Goal: Task Accomplishment & Management: Use online tool/utility

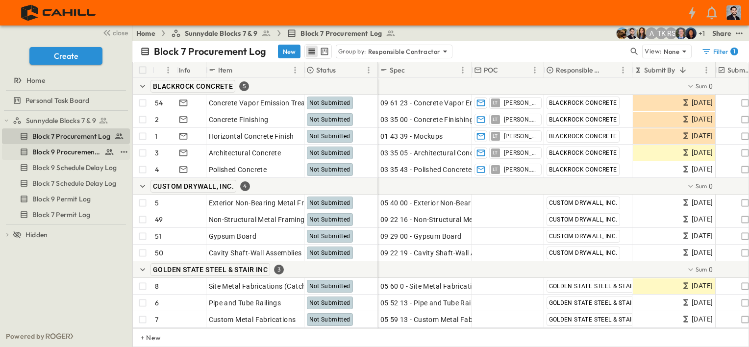
click at [76, 153] on span "Block 9 Procurement Log" at bounding box center [66, 152] width 68 height 10
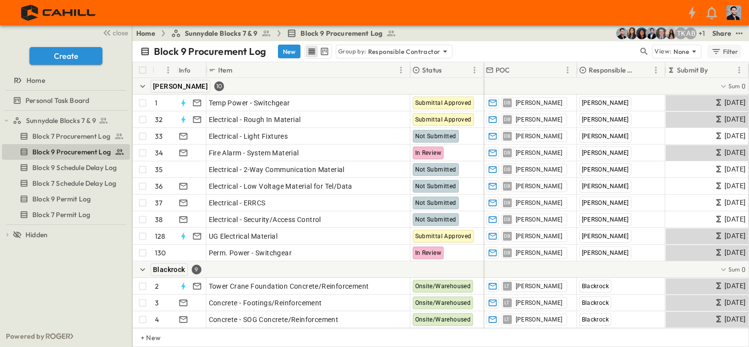
click at [725, 52] on div "Filter" at bounding box center [725, 51] width 28 height 11
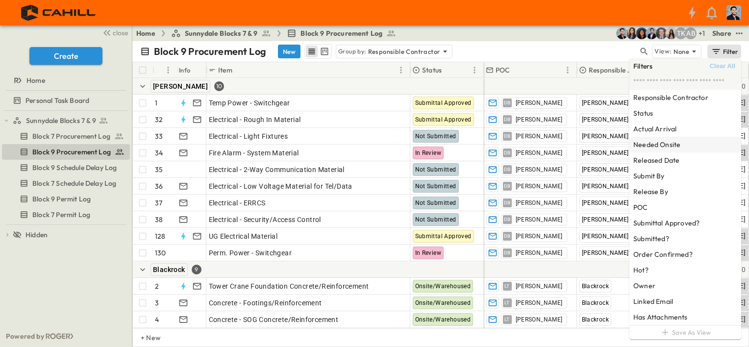
click at [685, 148] on div "Needed Onsite" at bounding box center [686, 145] width 112 height 16
click at [571, 49] on div "Block 9 Procurement Log New Group by: Responsible Contractor" at bounding box center [389, 51] width 498 height 15
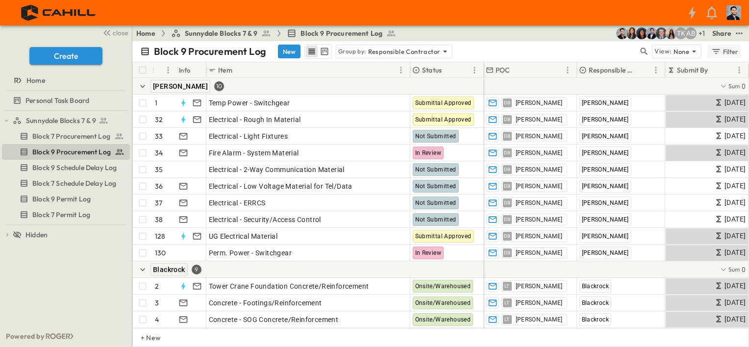
click at [732, 54] on div "Filter" at bounding box center [725, 51] width 28 height 11
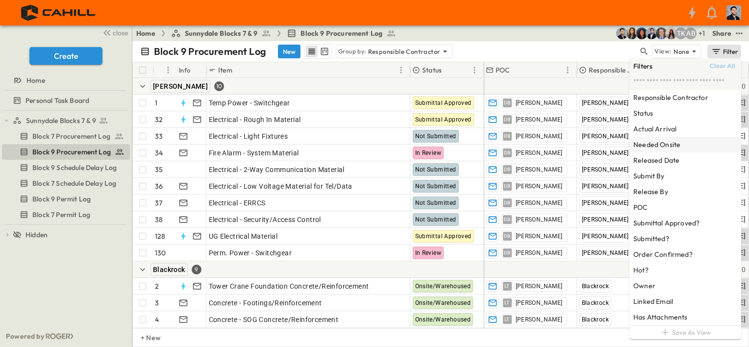
click at [659, 147] on h6 "Needed Onsite" at bounding box center [657, 145] width 47 height 10
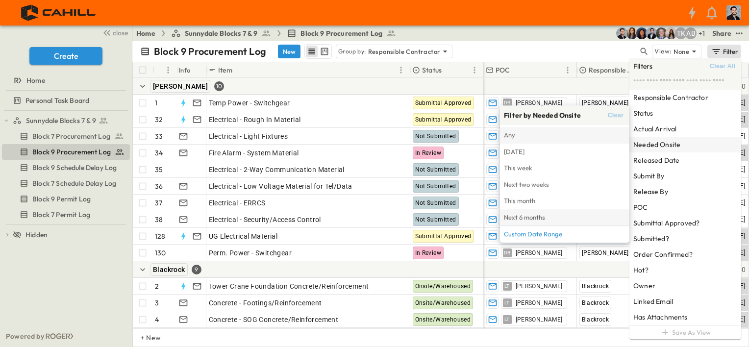
click at [548, 218] on span "Next 6 months" at bounding box center [565, 217] width 122 height 11
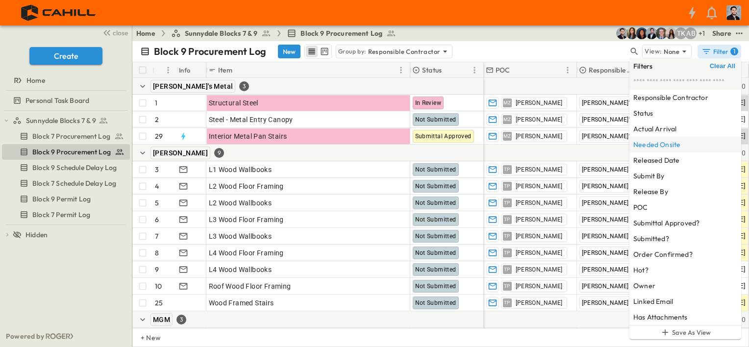
click at [539, 50] on div "Block 9 Procurement Log New Group by: Responsible Contractor" at bounding box center [384, 51] width 488 height 15
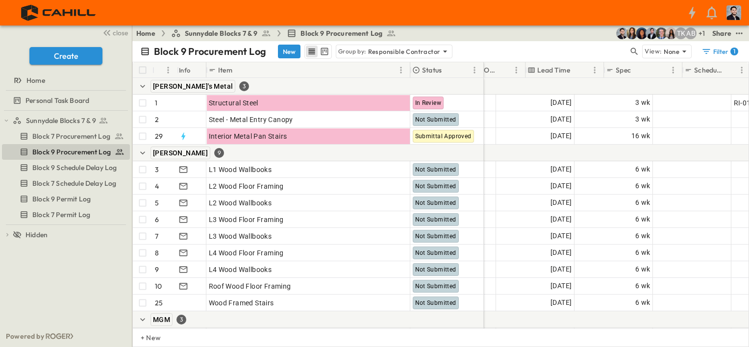
scroll to position [0, 588]
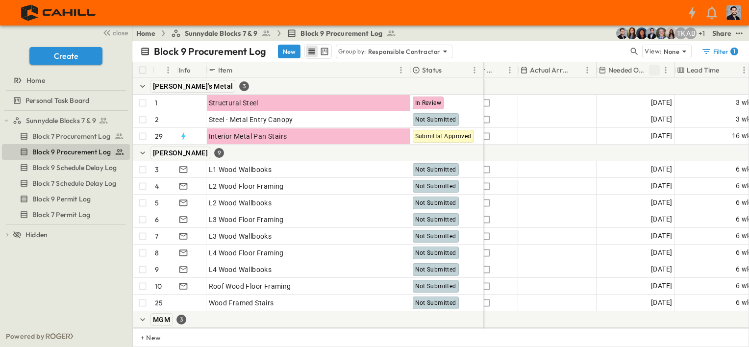
click at [655, 69] on icon "Sort" at bounding box center [654, 70] width 9 height 9
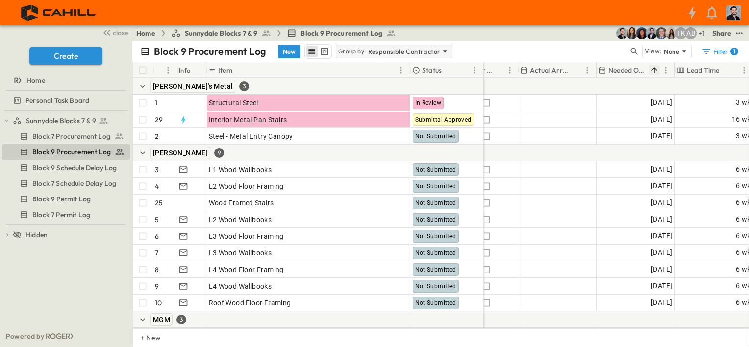
click at [358, 48] on p "Group by:" at bounding box center [352, 52] width 28 height 10
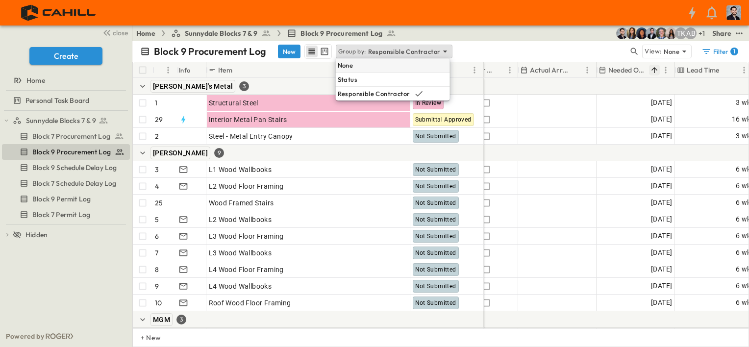
click at [360, 64] on div "None" at bounding box center [393, 65] width 114 height 14
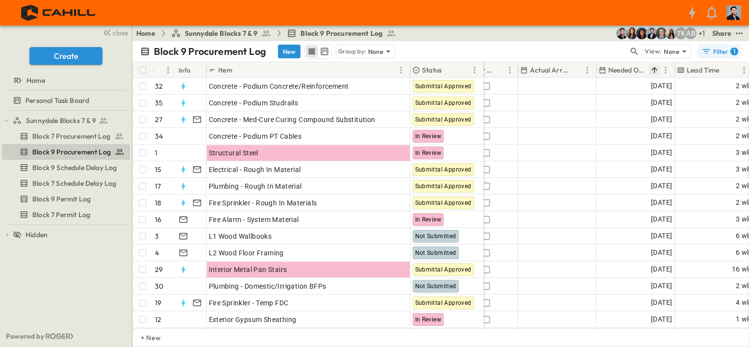
click at [706, 55] on icon "button" at bounding box center [707, 52] width 10 height 10
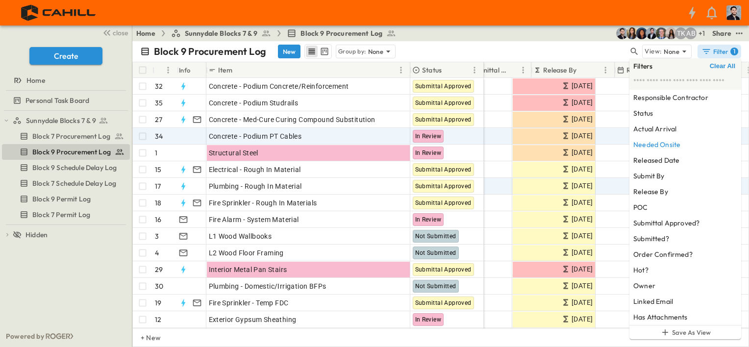
scroll to position [0, 349]
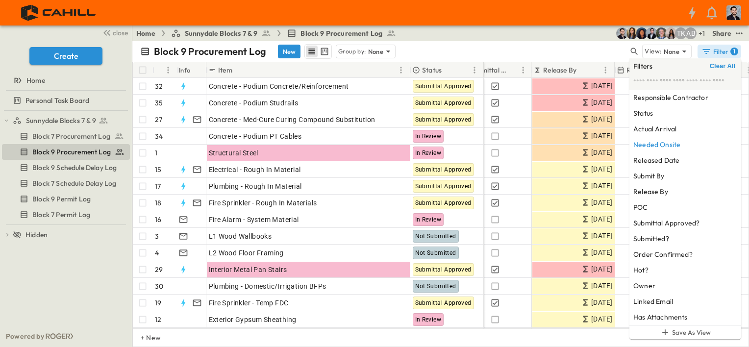
click at [534, 53] on div "Block 9 Procurement Log New Group by: None" at bounding box center [384, 51] width 488 height 15
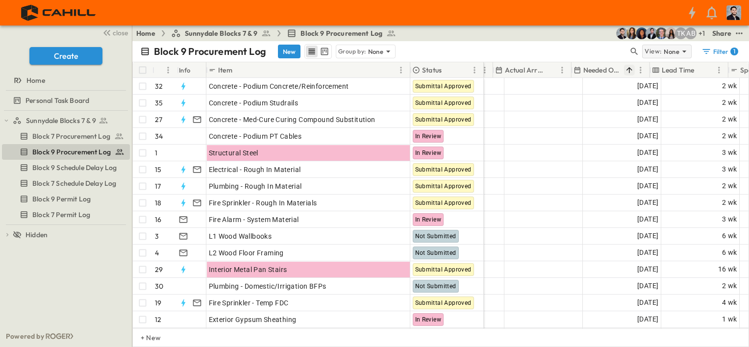
scroll to position [0, 613]
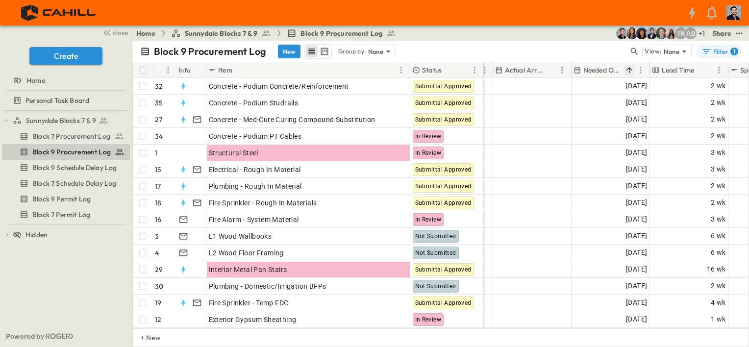
click at [717, 52] on div "Filter 1" at bounding box center [720, 52] width 37 height 10
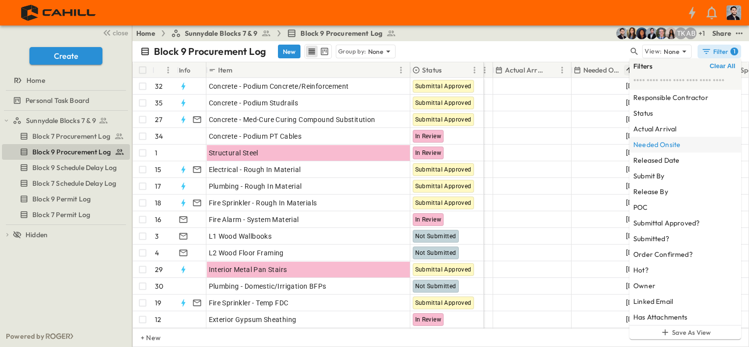
click at [647, 145] on h6 "Needed Onsite" at bounding box center [657, 145] width 47 height 10
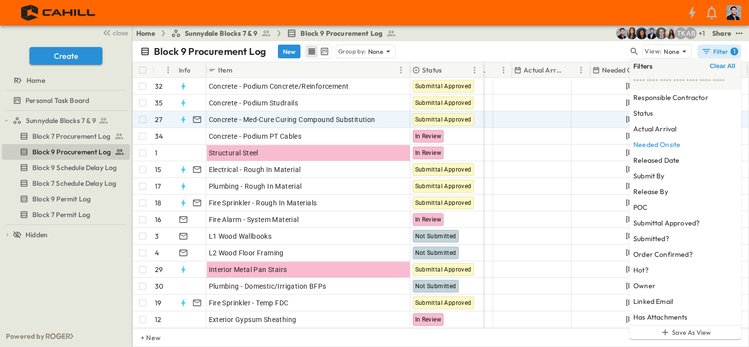
scroll to position [0, 594]
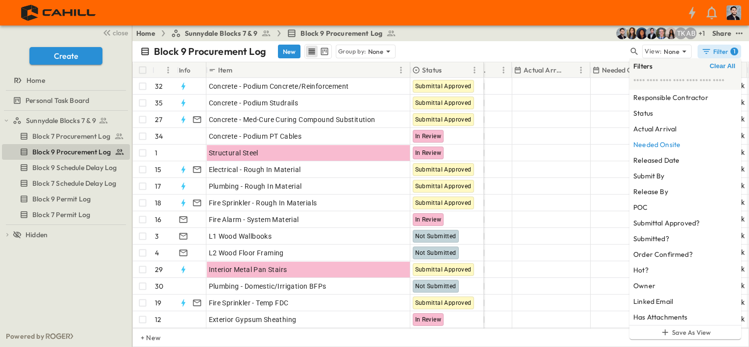
click at [553, 45] on div "Block 9 Procurement Log New Group by: None" at bounding box center [384, 51] width 488 height 15
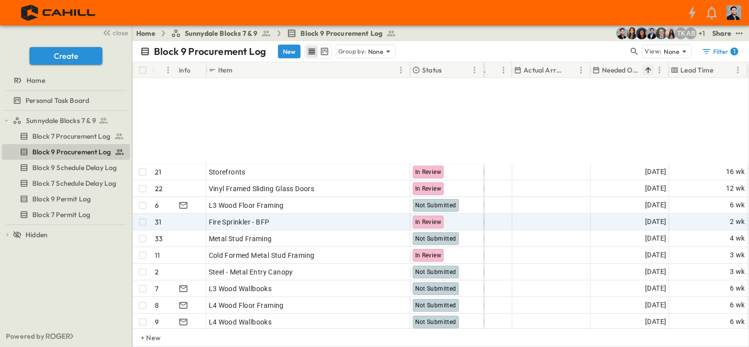
scroll to position [340, 594]
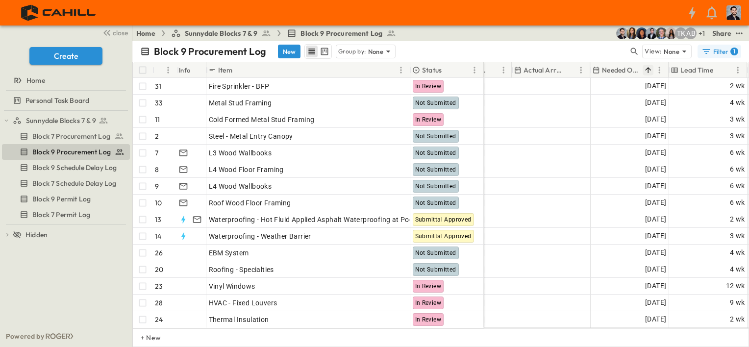
click at [727, 46] on button "Filter 1" at bounding box center [720, 52] width 44 height 14
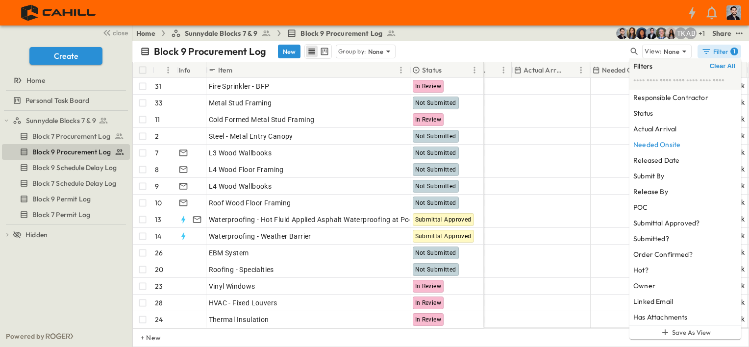
click at [497, 48] on div "Block 9 Procurement Log New Group by: None" at bounding box center [384, 51] width 488 height 15
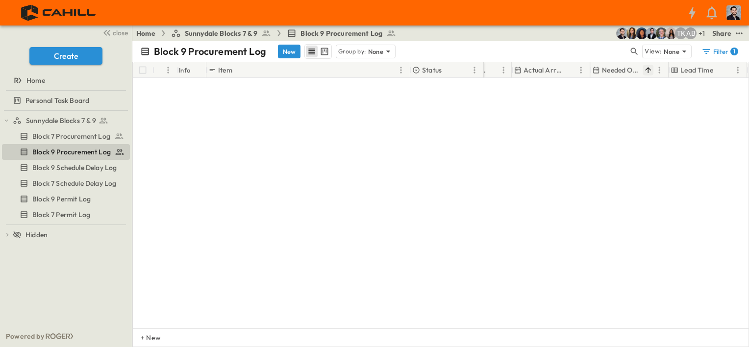
scroll to position [0, 594]
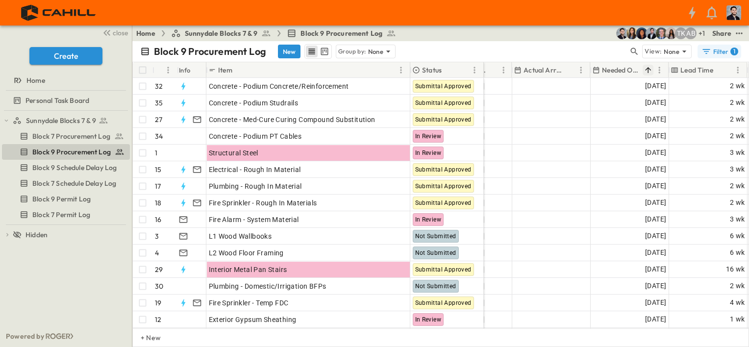
click at [716, 53] on div "Filter 1" at bounding box center [720, 52] width 37 height 10
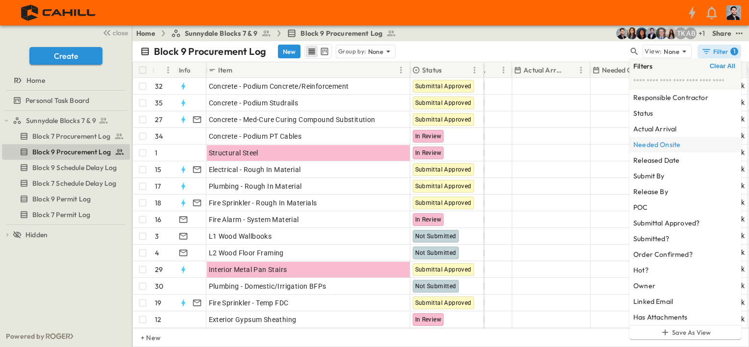
click at [677, 146] on h6 "Needed Onsite" at bounding box center [657, 145] width 47 height 10
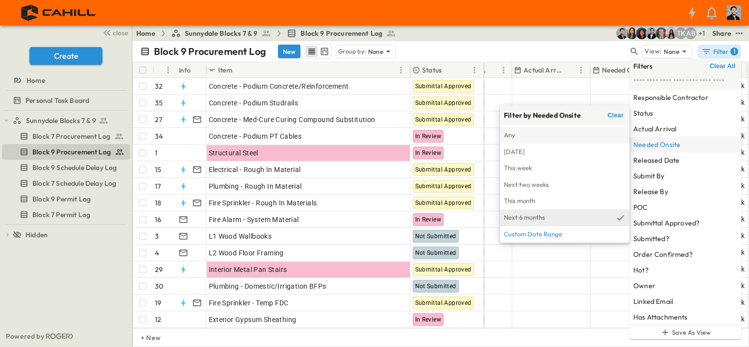
click at [572, 137] on span "Any" at bounding box center [565, 135] width 122 height 11
click at [572, 136] on span "Any" at bounding box center [565, 135] width 122 height 11
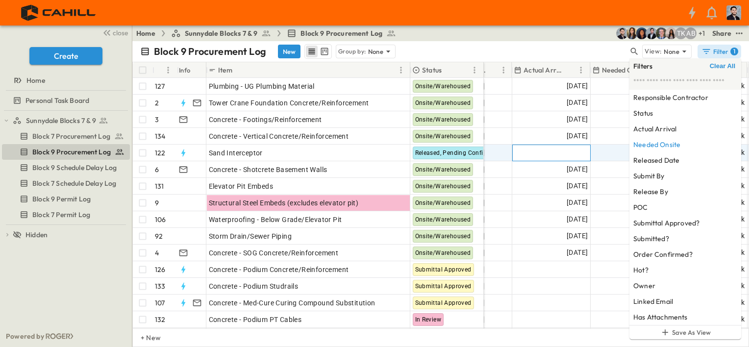
click at [566, 152] on span "Add Date" at bounding box center [573, 153] width 29 height 10
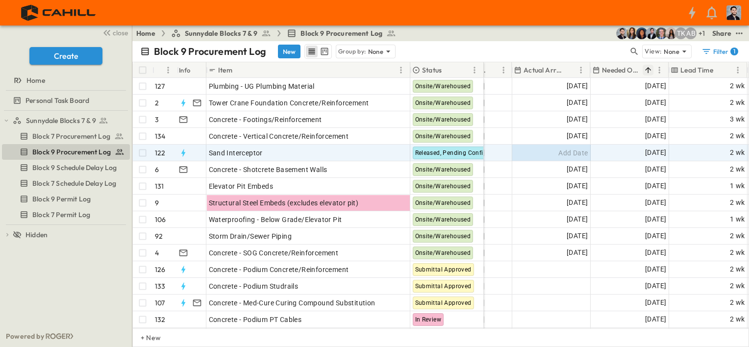
click at [561, 39] on div "Home Sunnydale Blocks 7 & 9 Block 9 Procurement Log + 1 AB TK Share" at bounding box center [440, 34] width 617 height 16
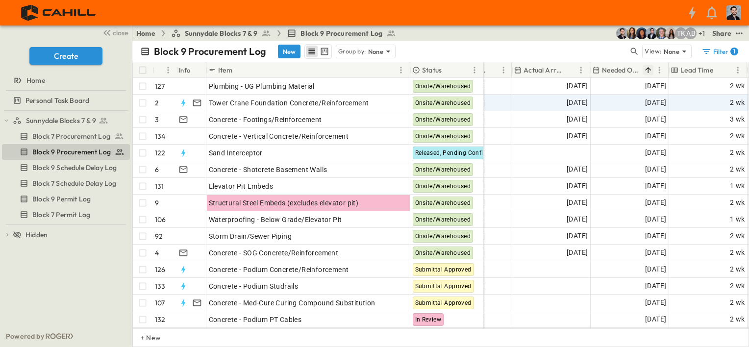
drag, startPoint x: 718, startPoint y: 56, endPoint x: 573, endPoint y: 109, distance: 154.7
click at [718, 56] on div "Filter 1" at bounding box center [720, 52] width 37 height 10
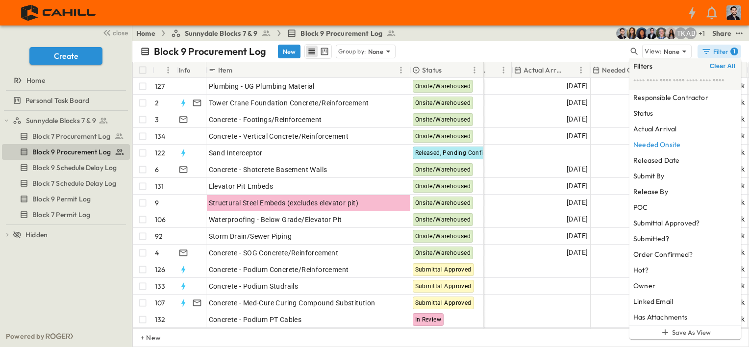
click at [529, 58] on div "Block 9 Procurement Log New Group by: None" at bounding box center [384, 51] width 488 height 15
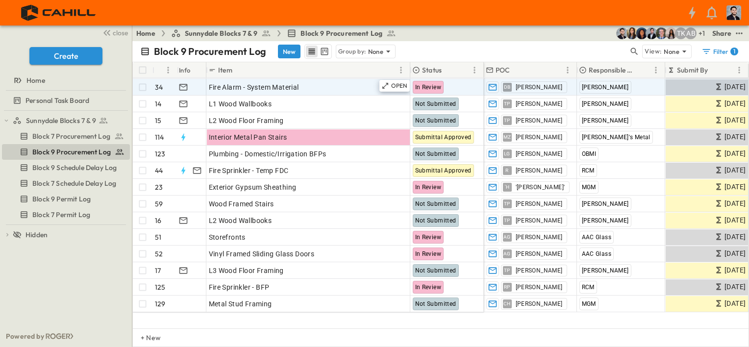
scroll to position [245, 0]
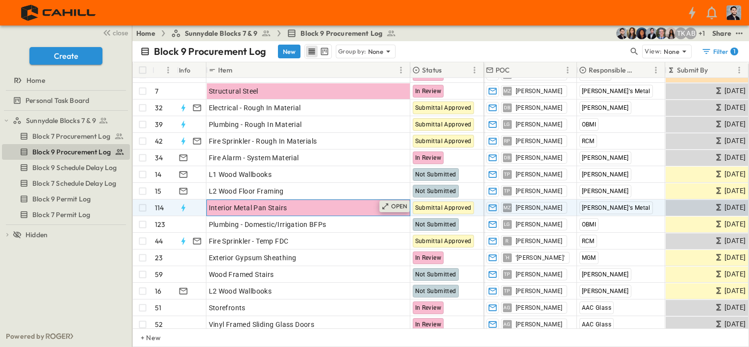
click at [386, 203] on icon at bounding box center [386, 207] width 8 height 8
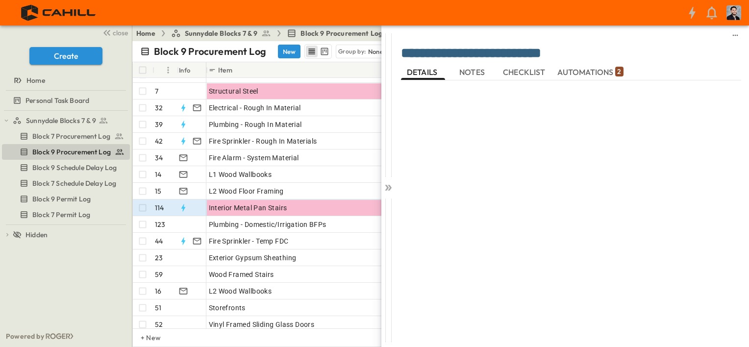
click at [475, 68] on span "NOTES" at bounding box center [472, 72] width 27 height 9
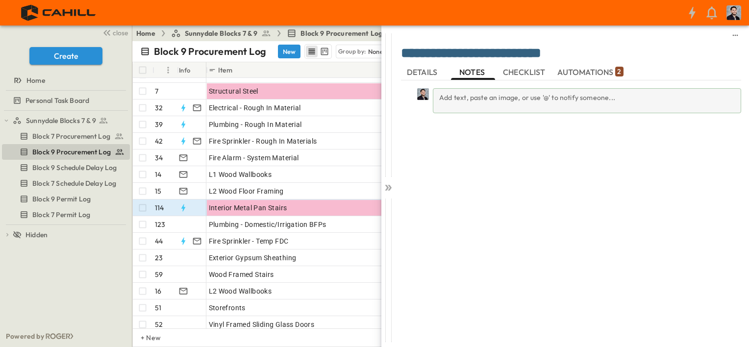
click at [471, 101] on div "Add text, paste an image, or use '@' to notify someone..." at bounding box center [587, 100] width 308 height 25
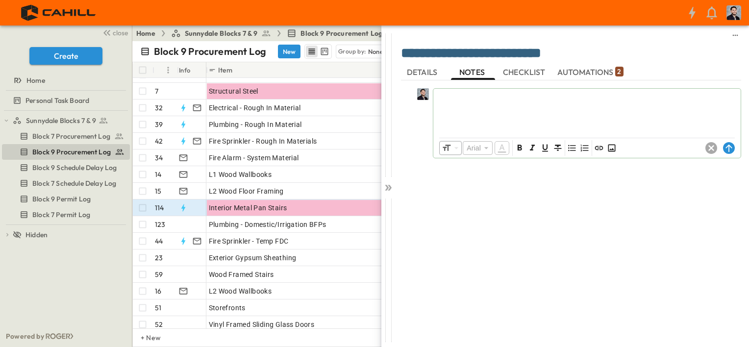
click at [465, 190] on div "​ Arial ​ ​ ***** ​" at bounding box center [571, 208] width 340 height 256
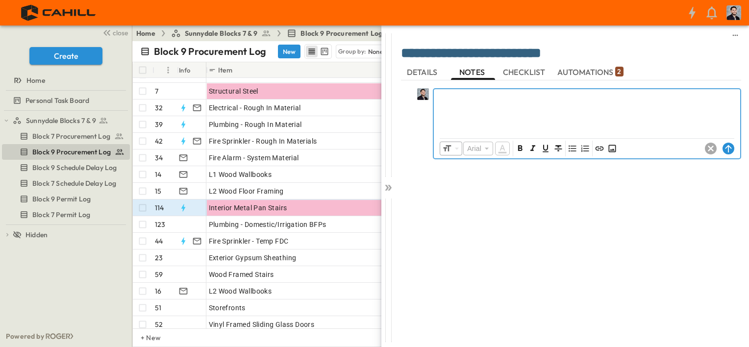
click at [451, 113] on div at bounding box center [587, 110] width 306 height 43
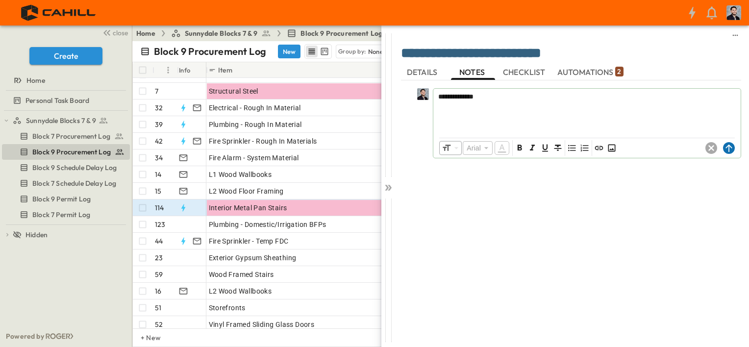
click at [729, 145] on icon at bounding box center [729, 148] width 12 height 12
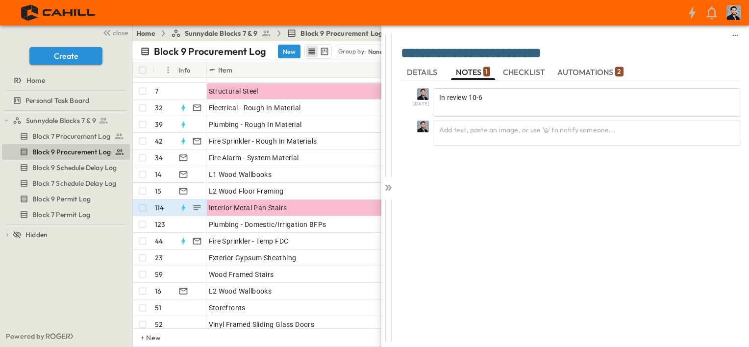
click at [475, 179] on div "10/6/25 In review 10-6 Add text, paste an image, or use '@' to notify someone..." at bounding box center [571, 208] width 340 height 256
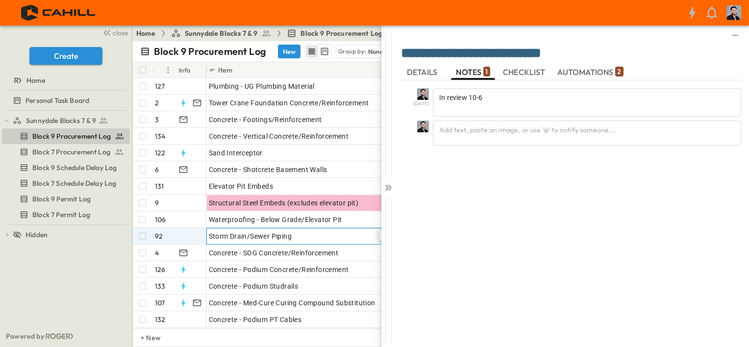
click at [255, 232] on span "Storm Drain/Sewer Piping" at bounding box center [250, 236] width 83 height 10
click at [389, 184] on icon at bounding box center [388, 188] width 10 height 10
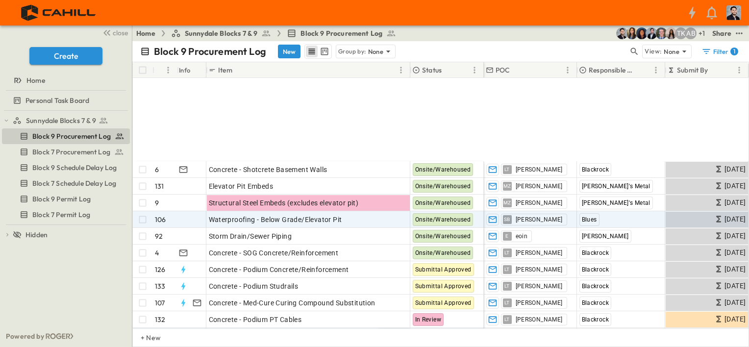
scroll to position [147, 0]
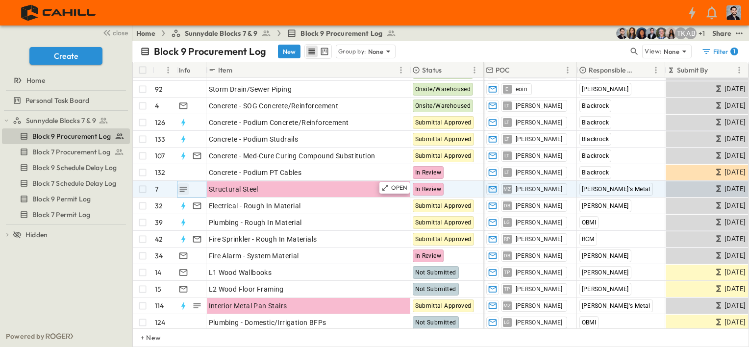
click at [180, 187] on icon "button" at bounding box center [182, 189] width 7 height 5
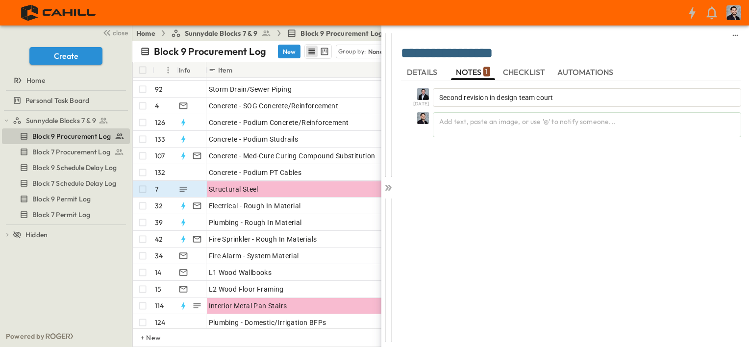
click at [537, 165] on div "[DATE] Second revision in design team court Add text, paste an image, or use '@…" at bounding box center [571, 208] width 340 height 256
click at [389, 188] on icon at bounding box center [390, 188] width 4 height 6
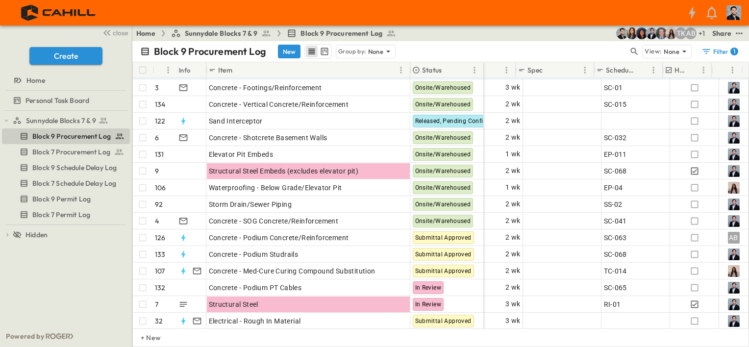
scroll to position [0, 826]
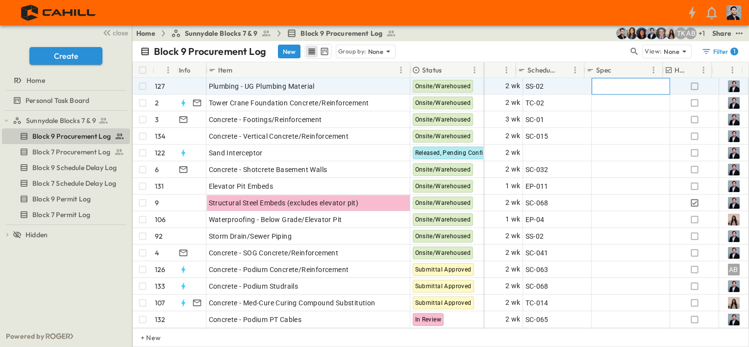
click at [615, 84] on span "Add Spec" at bounding box center [609, 86] width 30 height 10
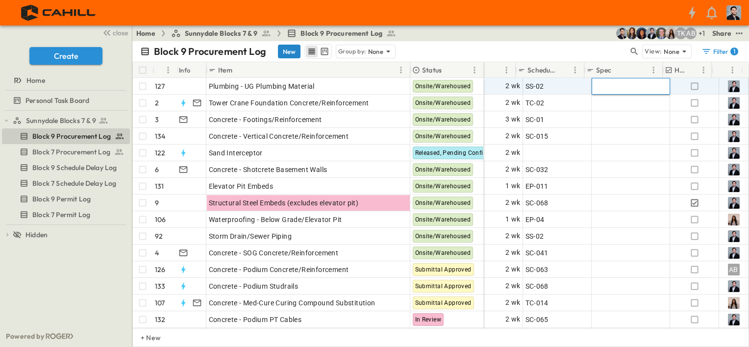
click at [286, 50] on button "New" at bounding box center [289, 52] width 23 height 14
click at [583, 52] on div "Block 9 Procurement Log New Group by: None" at bounding box center [384, 51] width 488 height 15
drag, startPoint x: 583, startPoint y: 52, endPoint x: 577, endPoint y: 53, distance: 6.5
click at [583, 52] on div "Block 9 Procurement Log New Group by: None" at bounding box center [384, 51] width 488 height 15
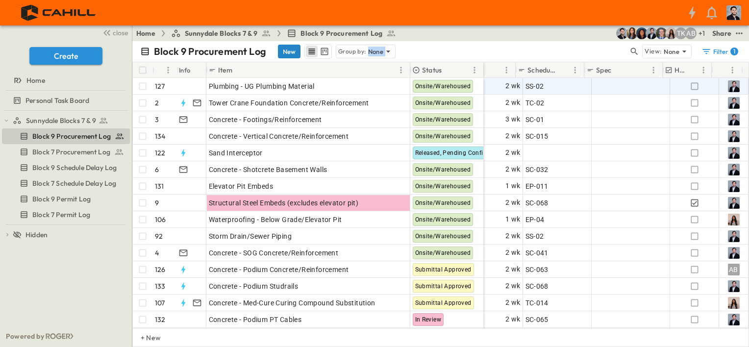
click at [294, 51] on button "New" at bounding box center [289, 52] width 23 height 14
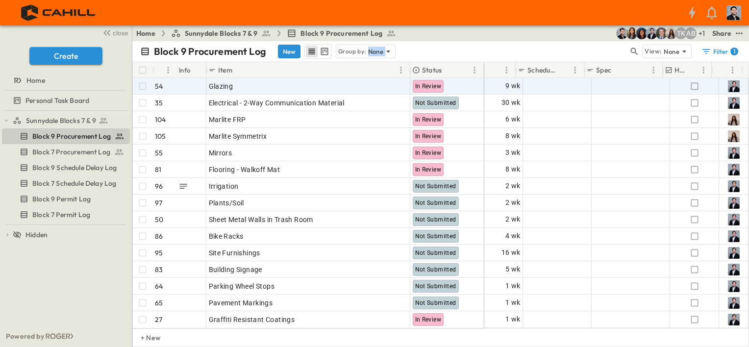
scroll to position [2024, 826]
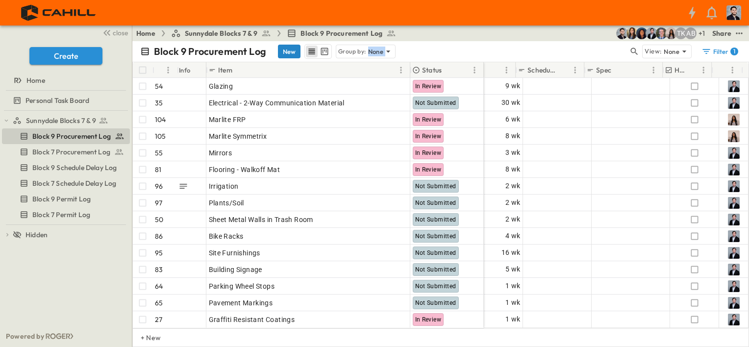
click at [291, 51] on button "New" at bounding box center [289, 52] width 23 height 14
click at [482, 51] on div "Block 9 Procurement Log New Group by: None" at bounding box center [384, 51] width 488 height 15
click at [296, 55] on button "New" at bounding box center [289, 52] width 23 height 14
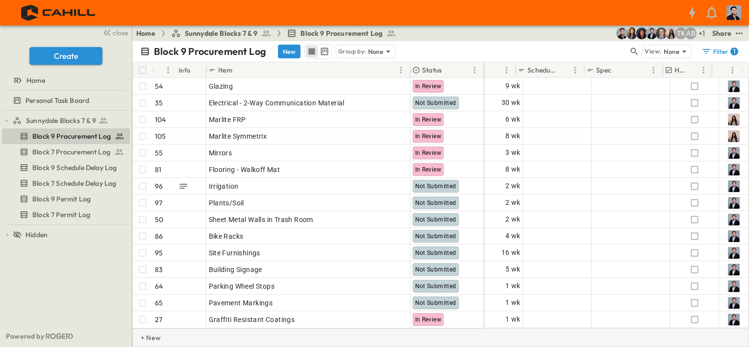
click at [165, 335] on div "+ New" at bounding box center [440, 338] width 617 height 19
drag, startPoint x: 151, startPoint y: 339, endPoint x: 150, endPoint y: 333, distance: 5.5
click at [147, 339] on p "+ New" at bounding box center [144, 338] width 6 height 10
click at [143, 338] on p "+ New" at bounding box center [144, 338] width 6 height 10
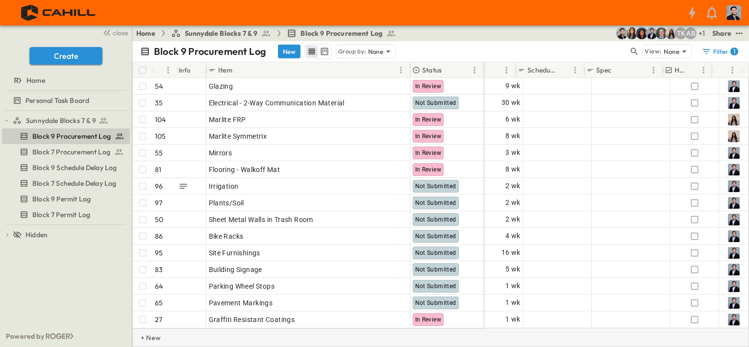
click at [143, 338] on p "+ New" at bounding box center [144, 338] width 6 height 10
click at [147, 334] on p "+ New" at bounding box center [144, 338] width 6 height 10
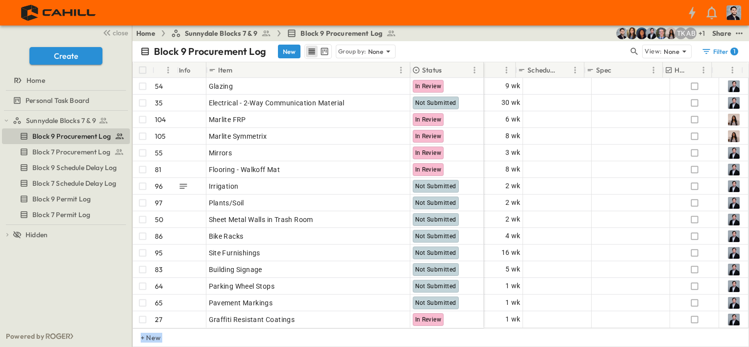
click at [145, 340] on p "+ New" at bounding box center [144, 338] width 6 height 10
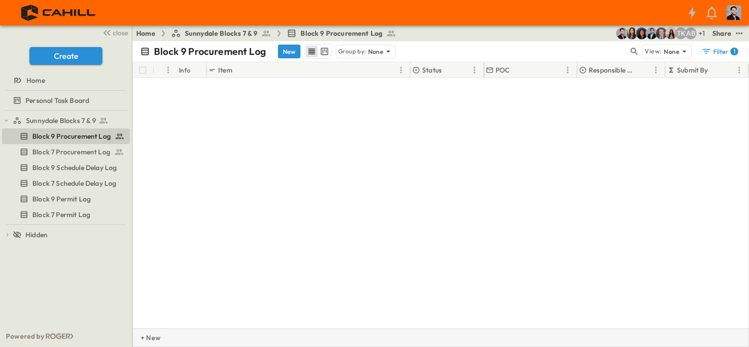
click at [147, 339] on p "+ New" at bounding box center [144, 338] width 6 height 10
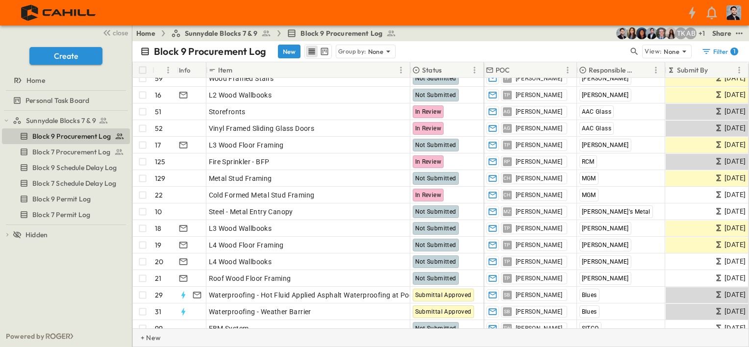
click at [147, 339] on p "+ New" at bounding box center [144, 338] width 6 height 10
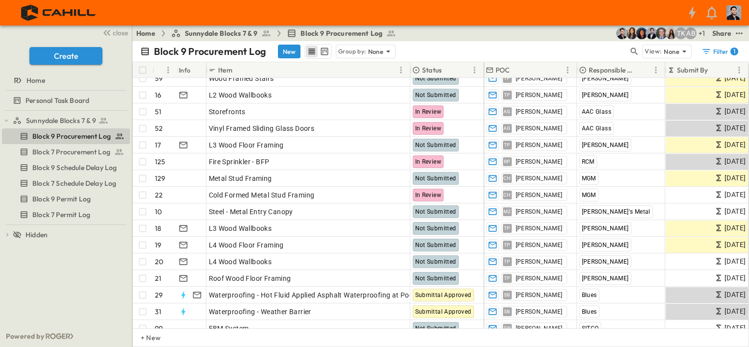
click at [147, 339] on p "+ New" at bounding box center [144, 338] width 6 height 10
click at [291, 51] on button "New" at bounding box center [289, 52] width 23 height 14
click at [469, 54] on div "Block 9 Procurement Log New Group by: None" at bounding box center [384, 51] width 488 height 15
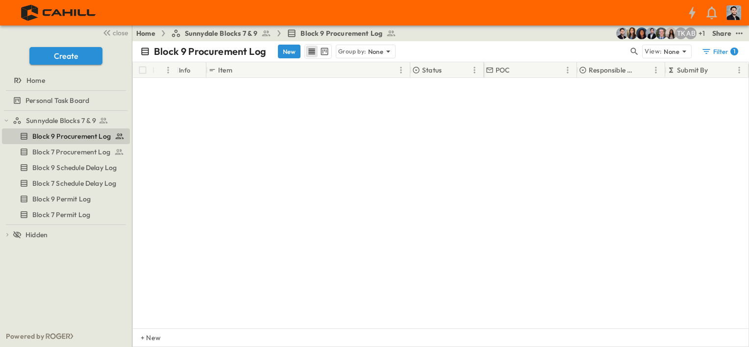
scroll to position [0, 0]
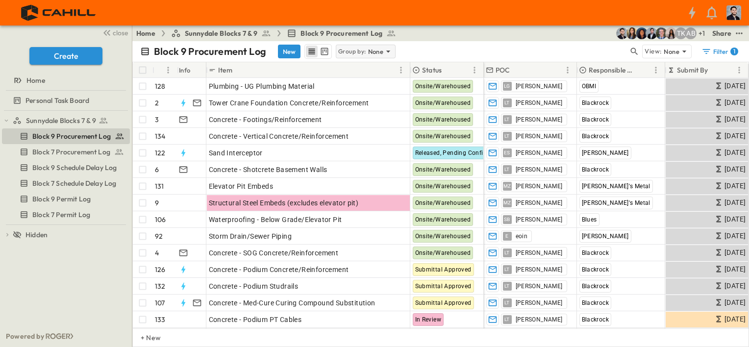
drag, startPoint x: 285, startPoint y: 53, endPoint x: 363, endPoint y: 52, distance: 78.0
click at [284, 53] on button "New" at bounding box center [289, 52] width 23 height 14
drag, startPoint x: 289, startPoint y: 53, endPoint x: 292, endPoint y: 46, distance: 8.6
click at [289, 53] on button "New" at bounding box center [289, 52] width 23 height 14
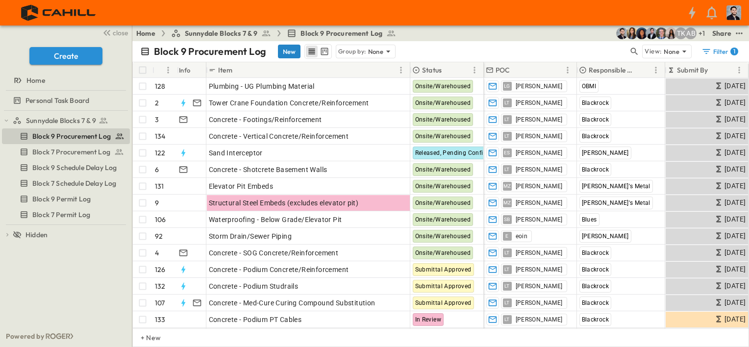
click at [289, 53] on button "New" at bounding box center [289, 52] width 23 height 14
click at [307, 0] on html "close Create Home Personal Task Board Sunnydale Blocks 7 & 9 Block 9 Procuremen…" at bounding box center [374, 173] width 749 height 347
click at [292, 46] on button "New" at bounding box center [289, 52] width 23 height 14
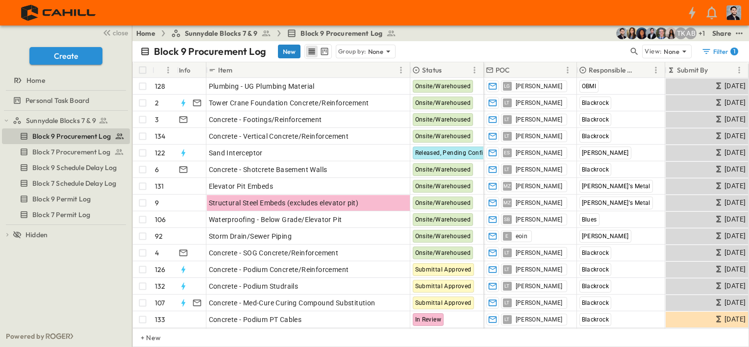
click at [292, 46] on button "New" at bounding box center [289, 52] width 23 height 14
click at [292, 45] on button "New" at bounding box center [289, 52] width 23 height 14
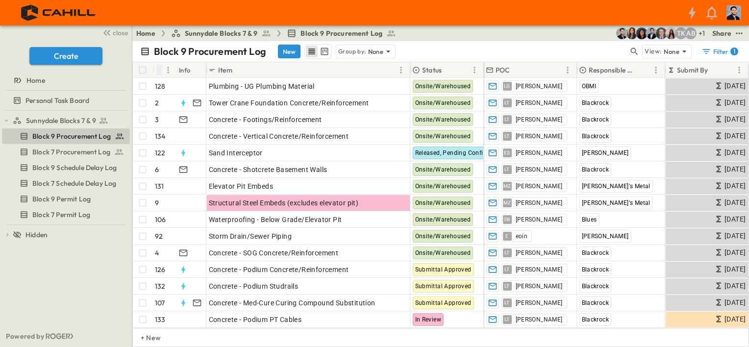
click at [161, 69] on icon "Sort" at bounding box center [161, 70] width 9 height 9
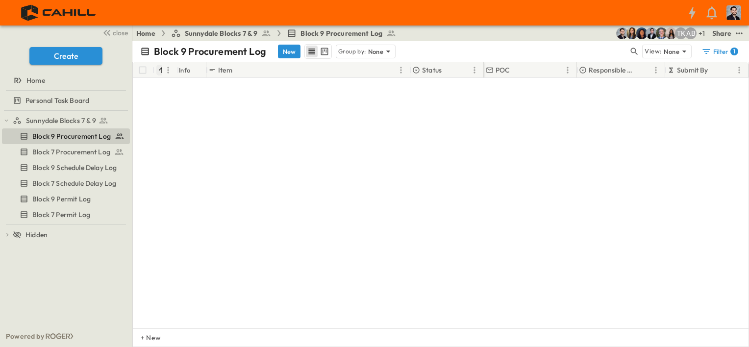
scroll to position [2024, 0]
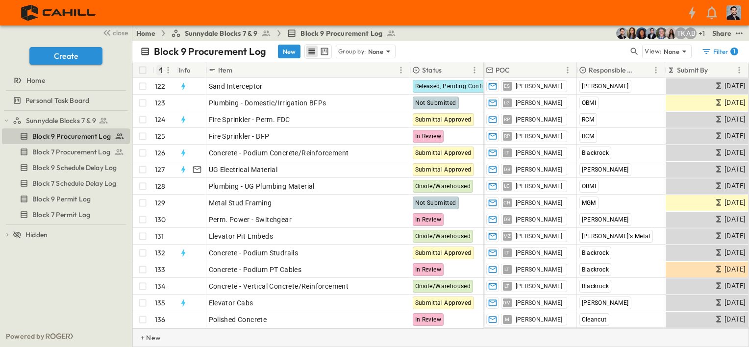
click at [155, 343] on div "+ New" at bounding box center [440, 338] width 617 height 19
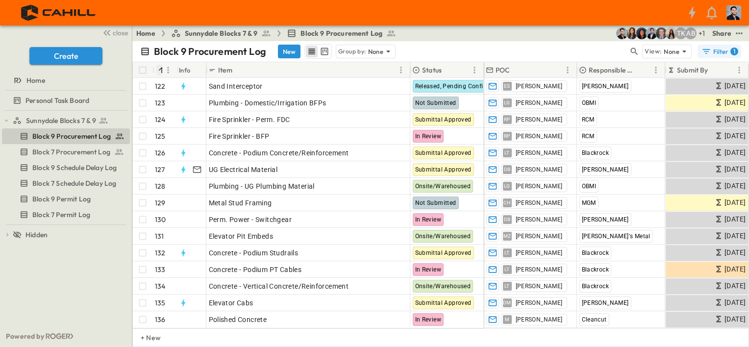
click at [704, 49] on icon "button" at bounding box center [706, 51] width 7 height 5
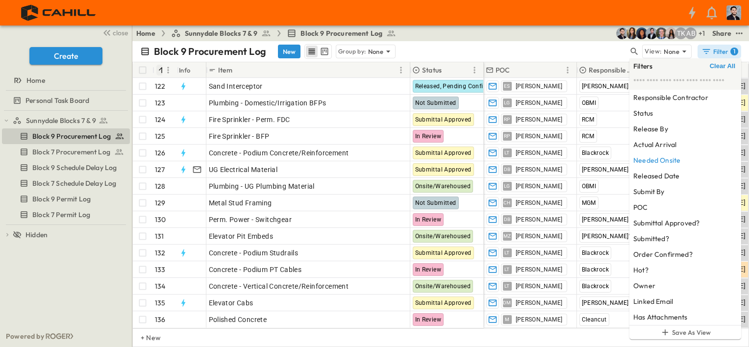
click at [715, 64] on span "Clear All" at bounding box center [723, 66] width 26 height 8
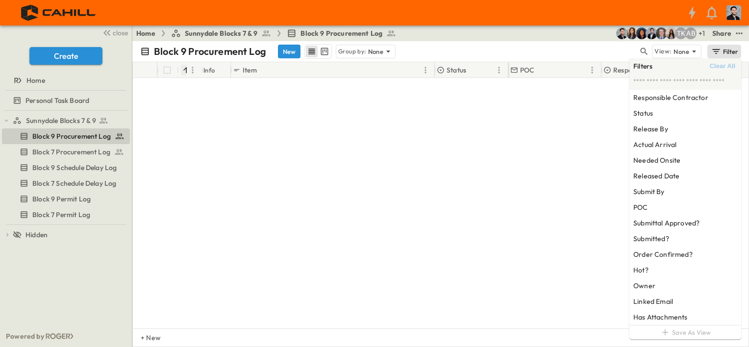
scroll to position [3191, 0]
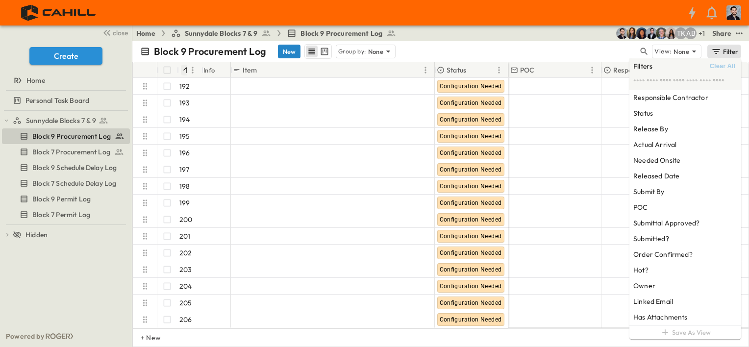
click at [288, 51] on button "New" at bounding box center [289, 52] width 23 height 14
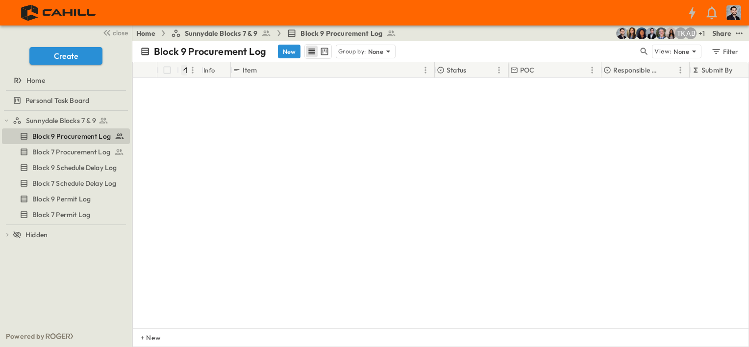
scroll to position [3110, 0]
click at [643, 54] on icon "button" at bounding box center [644, 52] width 10 height 10
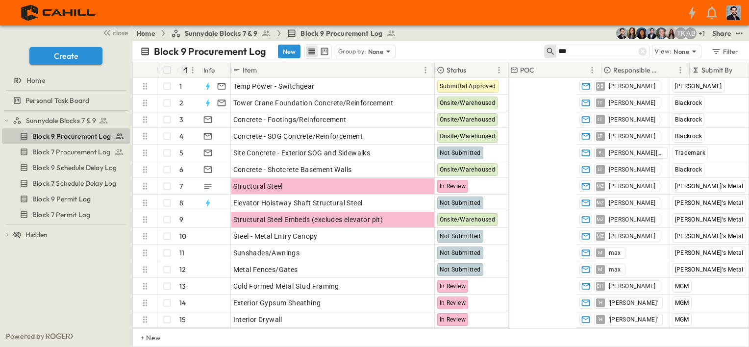
type input "***"
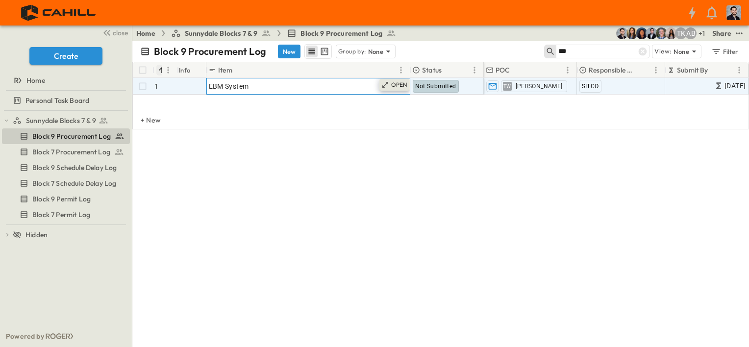
click at [391, 84] on div "OPEN" at bounding box center [395, 85] width 30 height 12
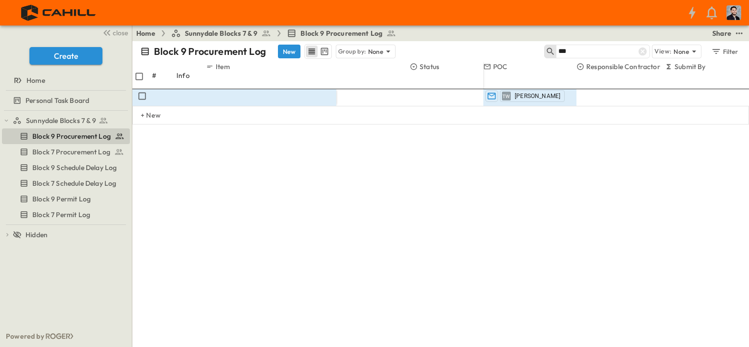
click at [308, 194] on div "**********" at bounding box center [440, 135] width 617 height 147
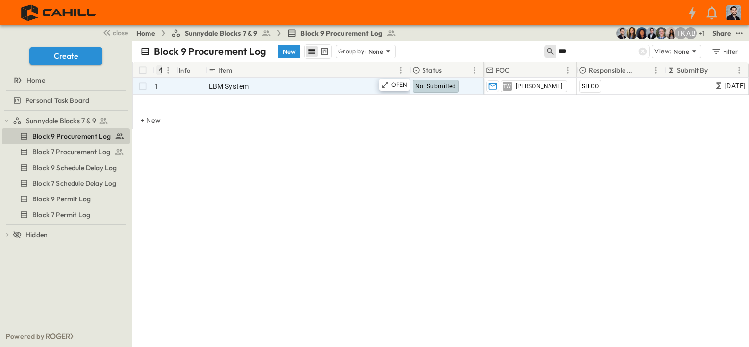
click at [313, 184] on div "# Info Item Status POC Responsible Contractor Submit By Submitted? Submittal Ap…" at bounding box center [440, 135] width 617 height 147
click at [265, 162] on div "# Info Item Status POC Responsible Contractor Submit By Submitted? Submittal Ap…" at bounding box center [440, 135] width 617 height 147
